Goal: Navigation & Orientation: Find specific page/section

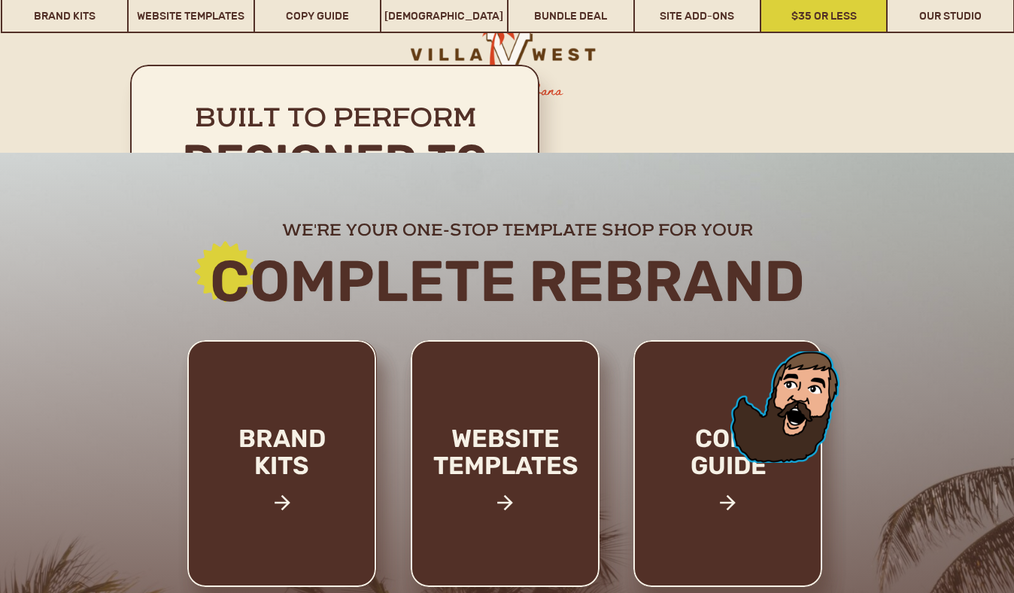
scroll to position [11826, 0]
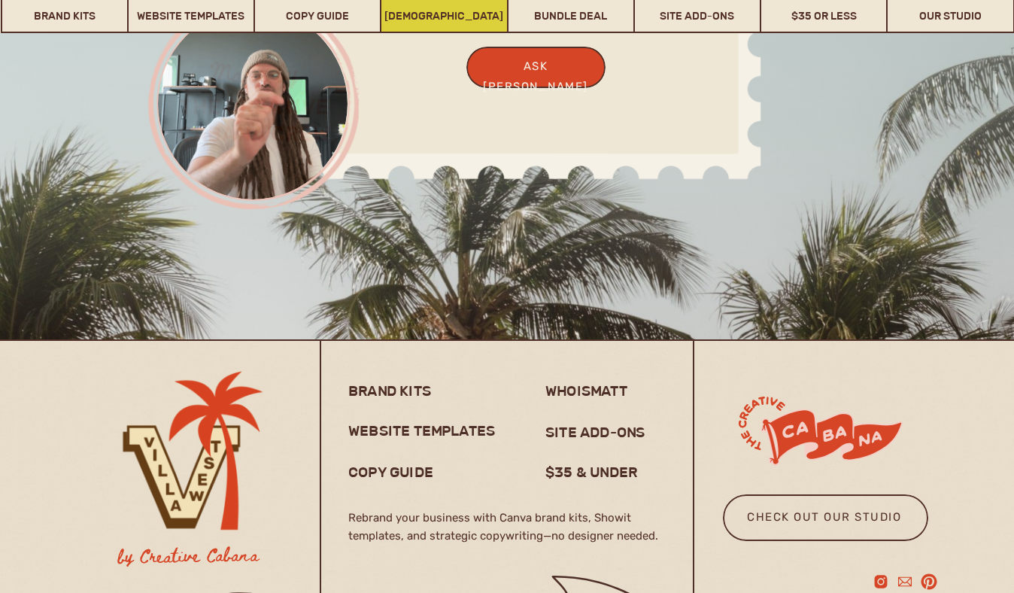
click at [477, 19] on link "[DEMOGRAPHIC_DATA]" at bounding box center [443, 15] width 125 height 35
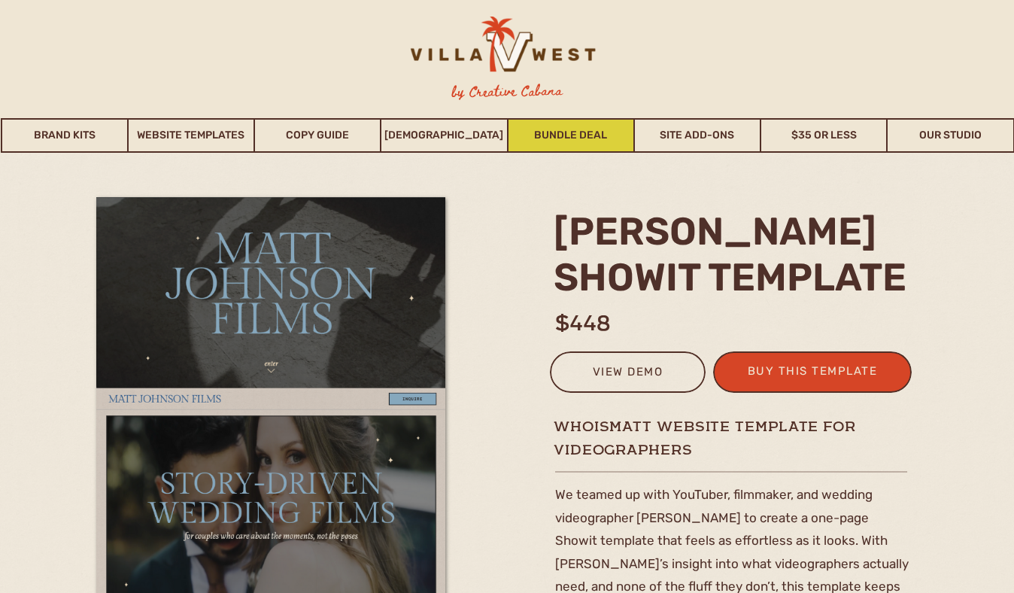
click at [585, 136] on link "Bundle Deal" at bounding box center [570, 135] width 125 height 35
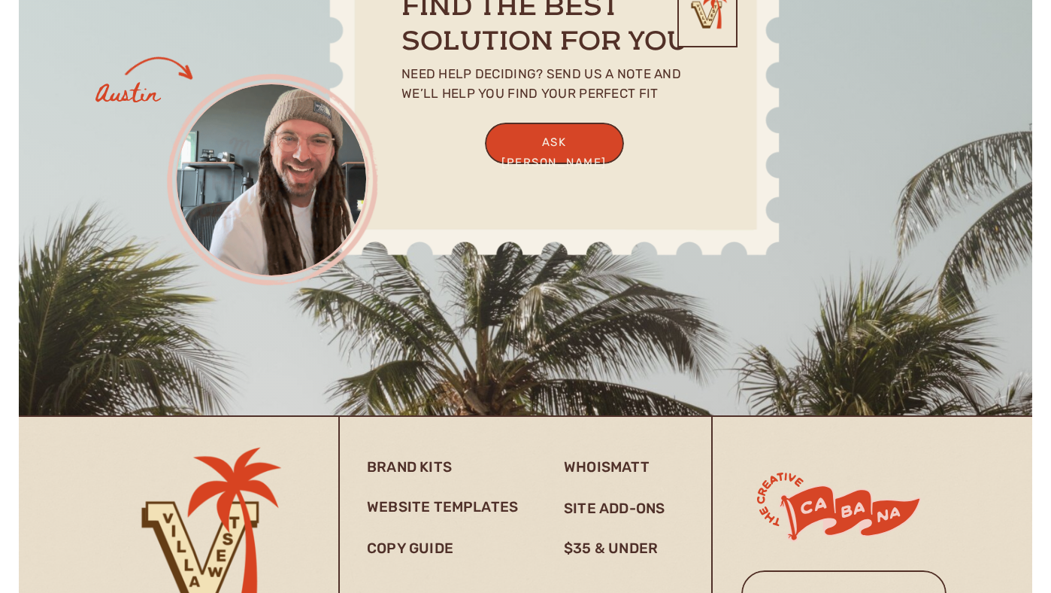
scroll to position [4182, 0]
